Goal: Find specific page/section: Find specific page/section

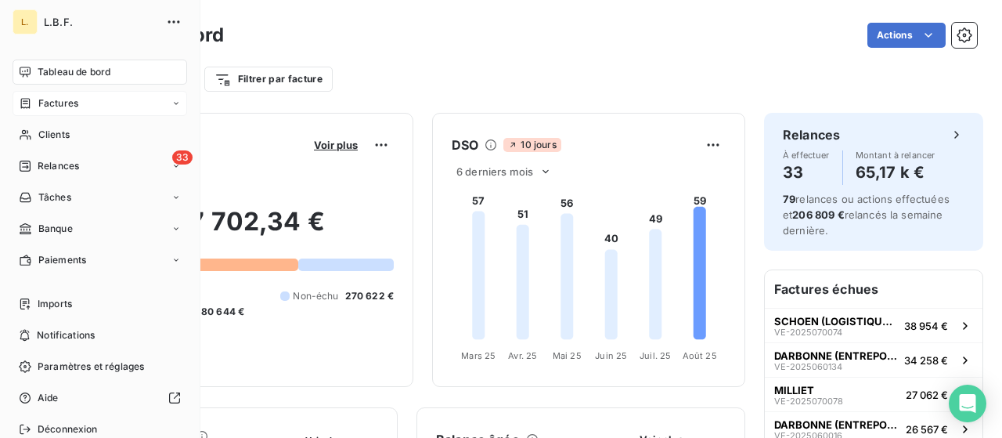
click at [38, 93] on div "Factures" at bounding box center [100, 103] width 175 height 25
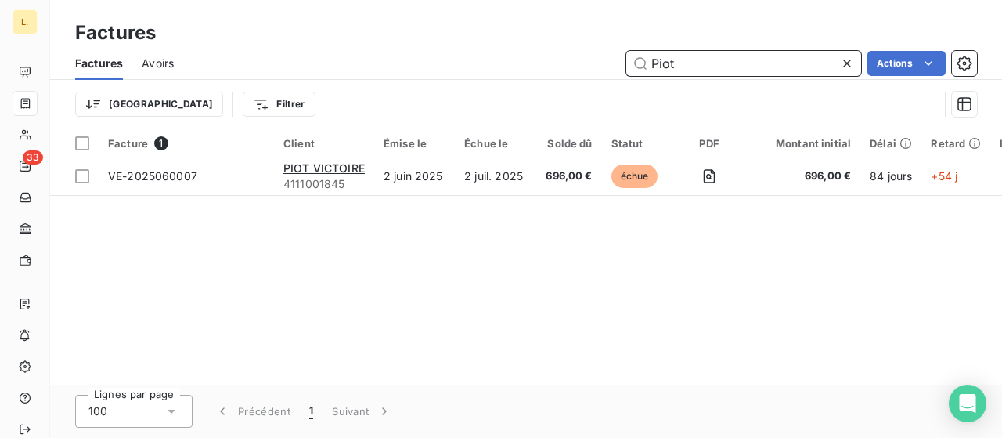
drag, startPoint x: 665, startPoint y: 65, endPoint x: 618, endPoint y: 68, distance: 47.8
click at [615, 67] on div "Piot Actions" at bounding box center [585, 63] width 784 height 25
paste input "[EMAIL_ADDRESS][DOMAIN_NAME]("
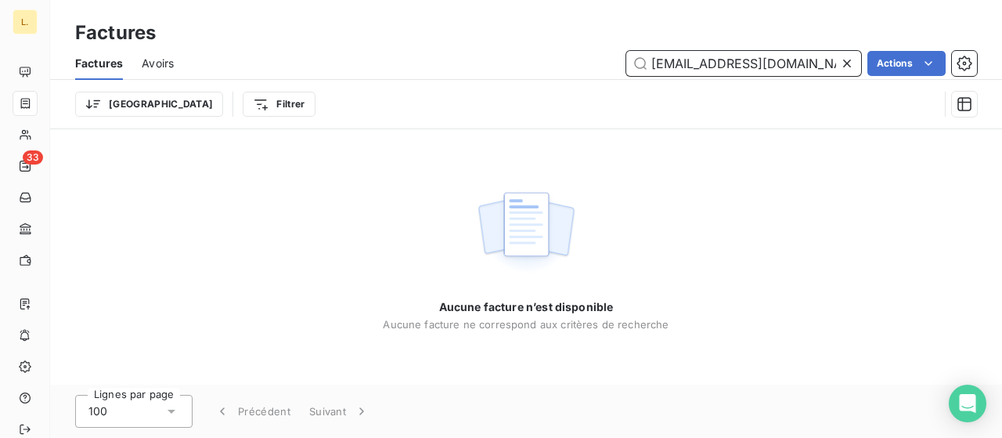
drag, startPoint x: 787, startPoint y: 60, endPoint x: 763, endPoint y: 63, distance: 24.4
click at [763, 63] on input "[EMAIL_ADDRESS][DOMAIN_NAME](" at bounding box center [743, 63] width 235 height 25
click at [821, 59] on input "[EMAIL_ADDRESS][DOMAIN_NAME](" at bounding box center [743, 63] width 235 height 25
drag, startPoint x: 812, startPoint y: 68, endPoint x: 594, endPoint y: 66, distance: 218.4
click at [594, 66] on div "[EMAIL_ADDRESS][DOMAIN_NAME] Actions" at bounding box center [585, 63] width 784 height 25
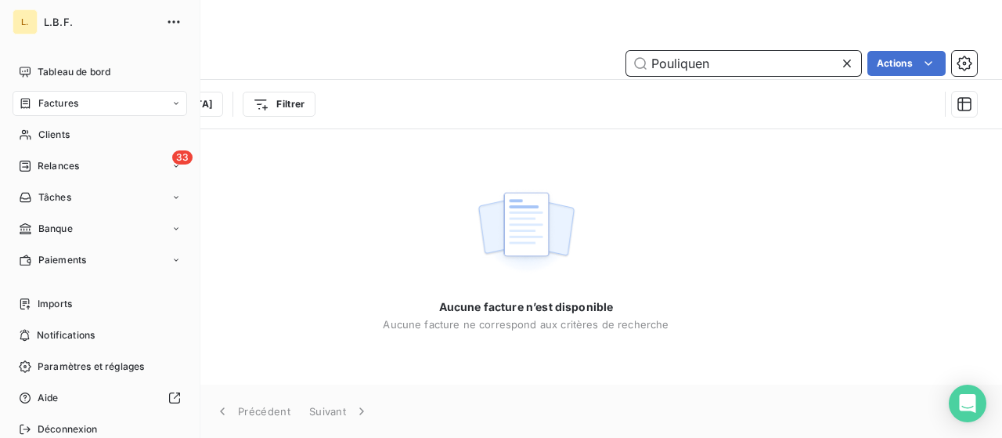
type input "Pouliquen"
click at [66, 106] on span "Factures" at bounding box center [58, 103] width 40 height 14
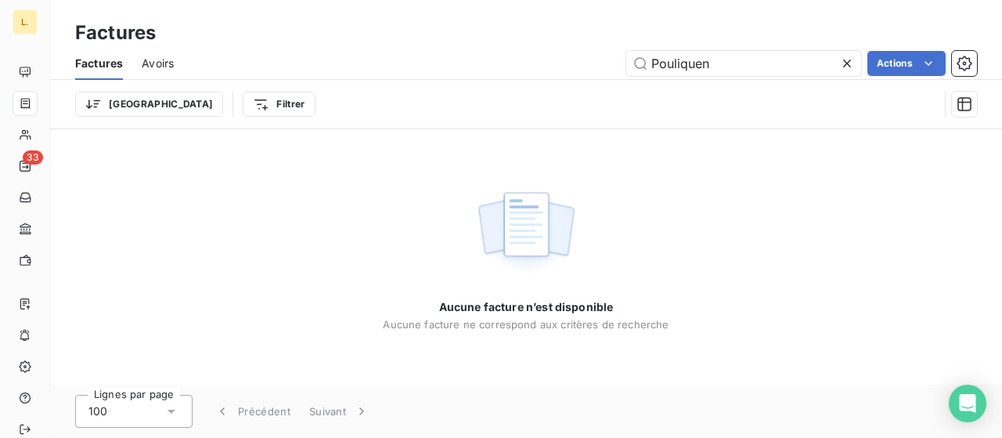
click at [579, 178] on div "Aucune facture n’est disponible Aucune facture ne correspond aux critères de re…" at bounding box center [526, 256] width 952 height 255
